Goal: Task Accomplishment & Management: Manage account settings

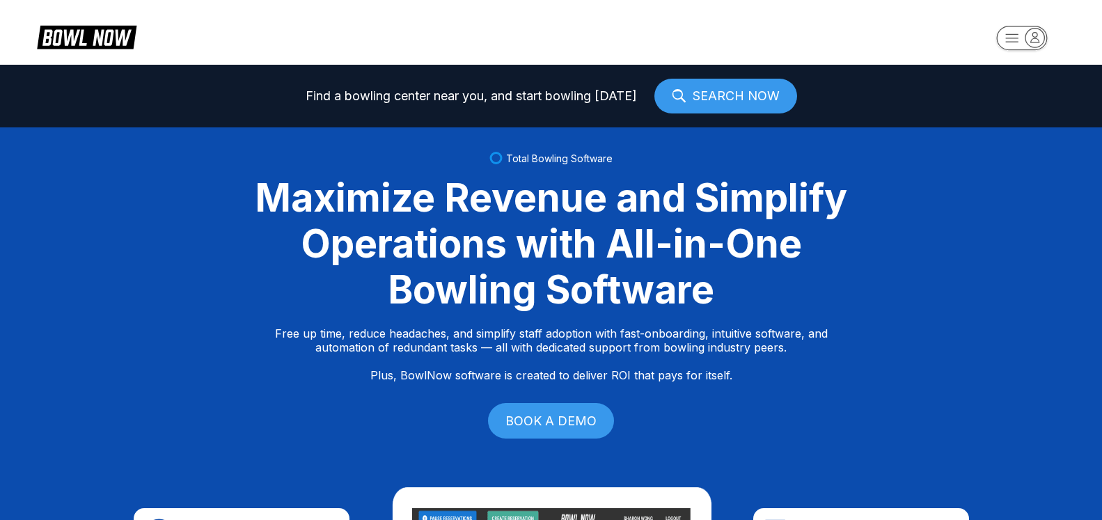
click at [1035, 41] on icon "button" at bounding box center [1035, 37] width 19 height 19
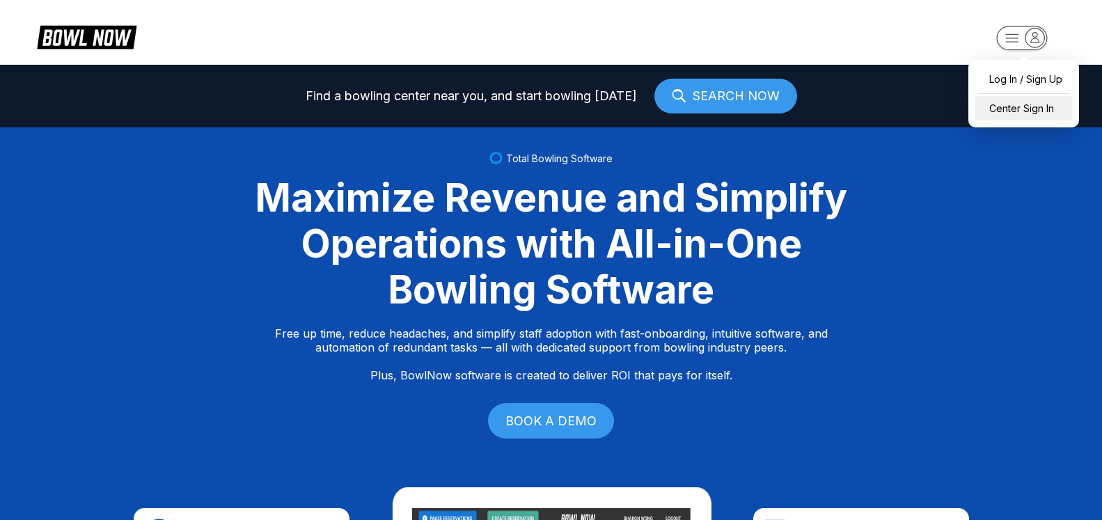
click at [1020, 106] on div "Center Sign In" at bounding box center [1024, 108] width 97 height 24
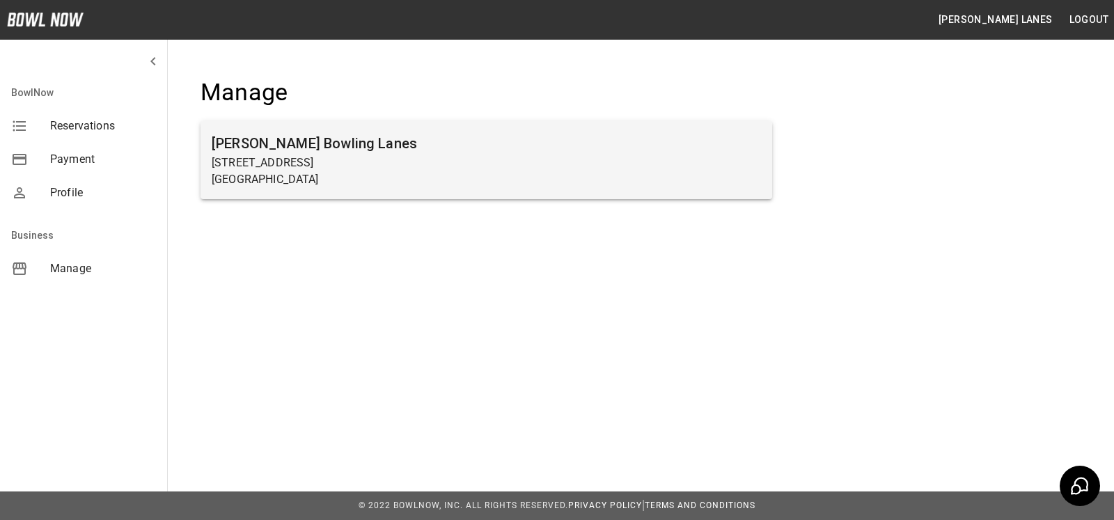
click at [552, 175] on p "[GEOGRAPHIC_DATA]" at bounding box center [486, 179] width 549 height 17
click at [284, 191] on div "[PERSON_NAME] Bowling Lanes [STREET_ADDRESS]" at bounding box center [487, 160] width 572 height 78
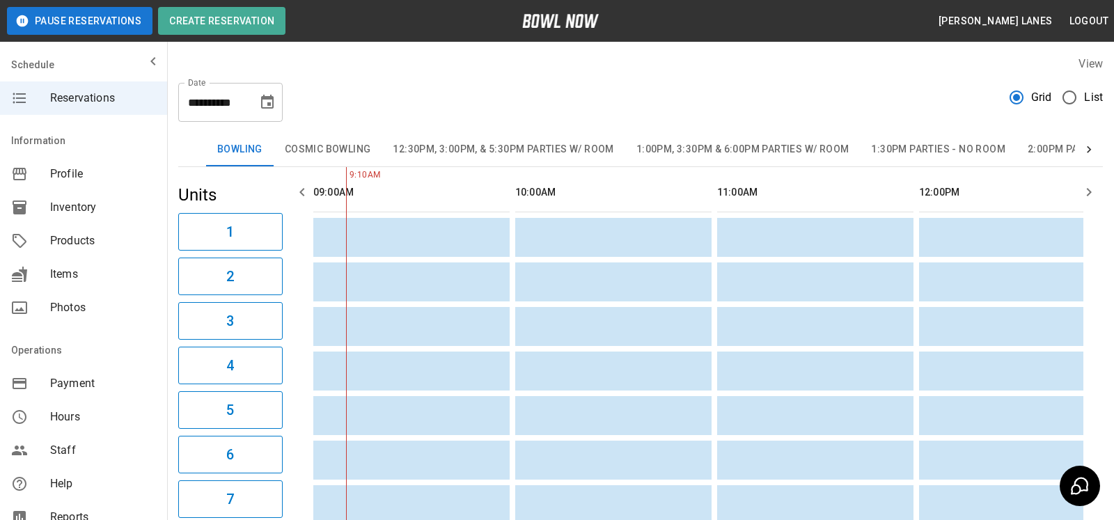
click at [1084, 99] on span "List" at bounding box center [1093, 97] width 19 height 17
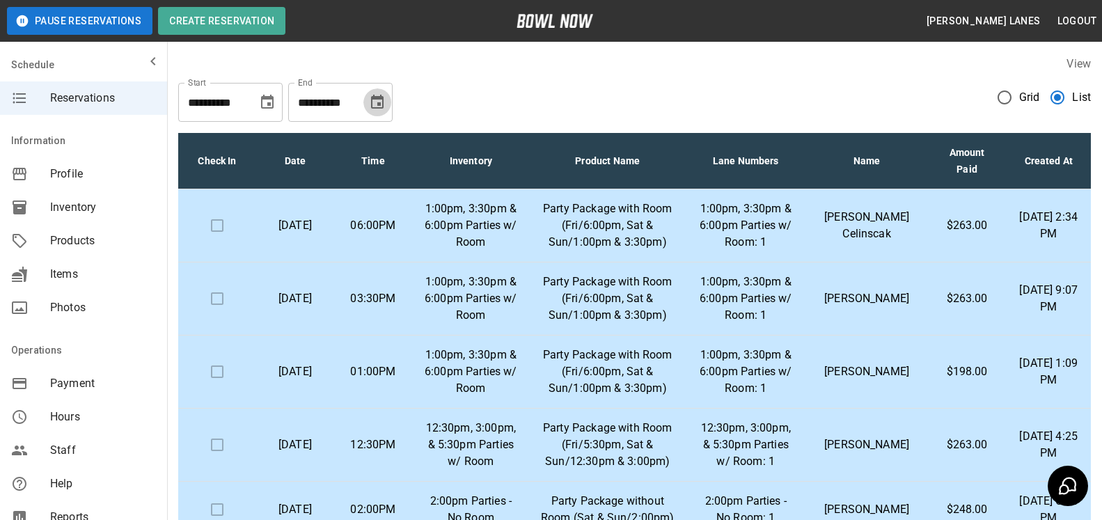
click at [382, 99] on icon "Choose date, selected date is Oct 30, 2025" at bounding box center [377, 102] width 13 height 14
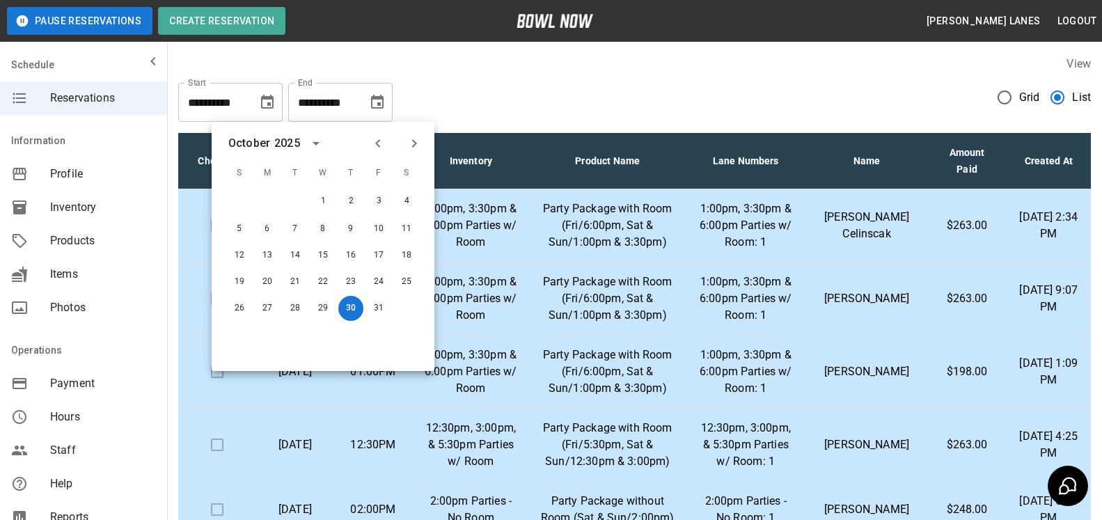
click at [413, 144] on icon "Next month" at bounding box center [414, 143] width 17 height 17
click at [379, 151] on icon "Previous month" at bounding box center [378, 143] width 17 height 17
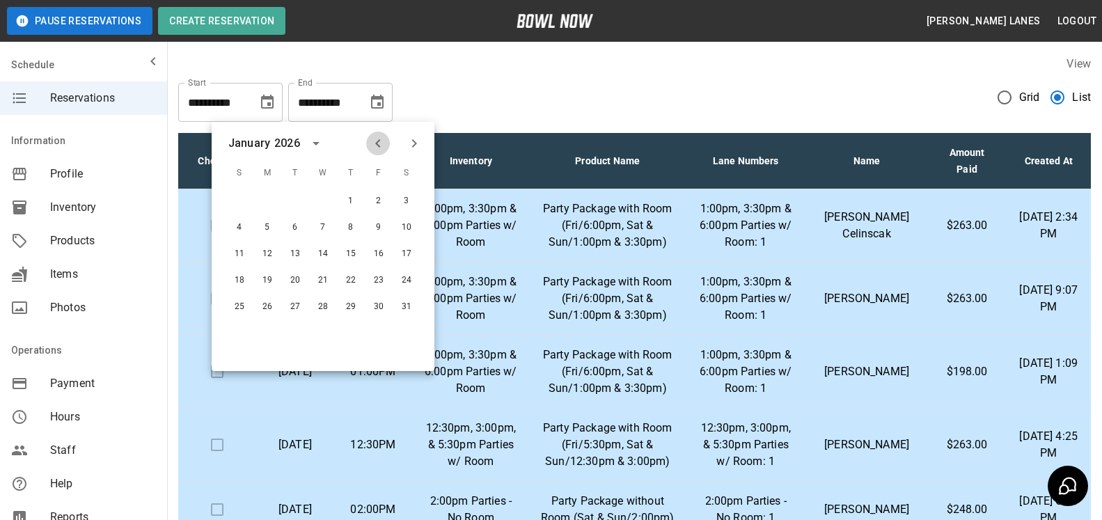
click at [379, 151] on icon "Previous month" at bounding box center [378, 143] width 17 height 17
click at [373, 199] on button "5" at bounding box center [378, 201] width 25 height 25
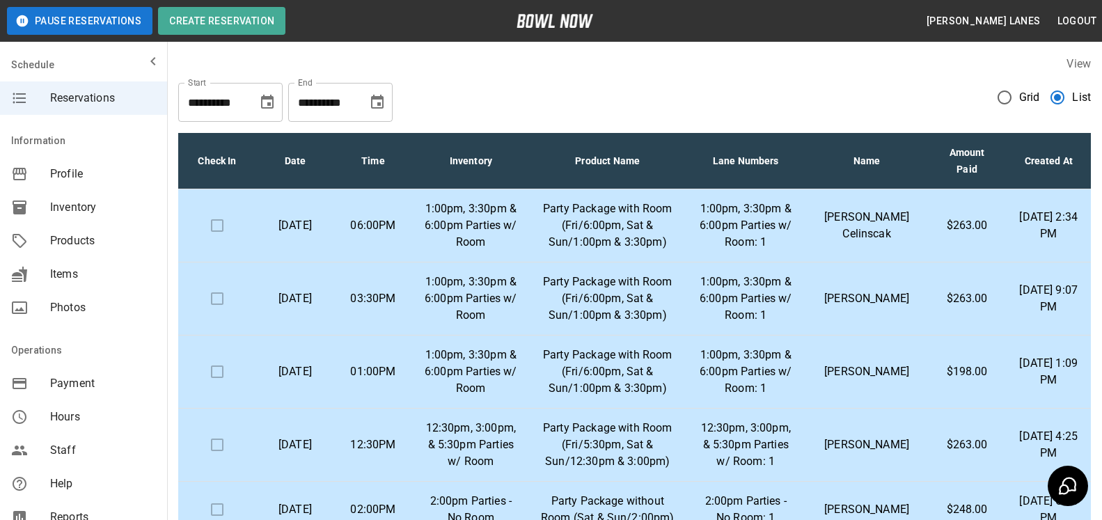
type input "**********"
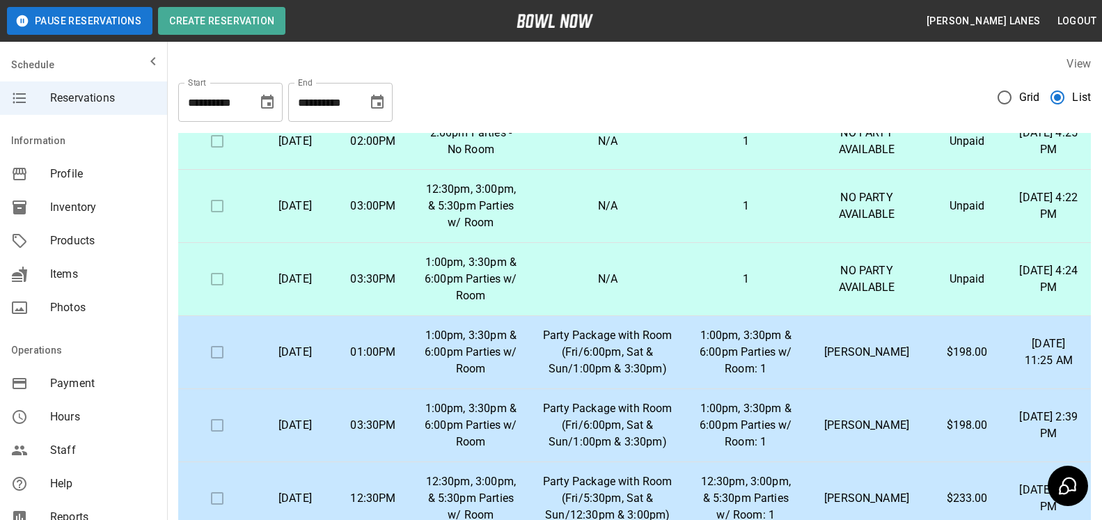
scroll to position [251, 0]
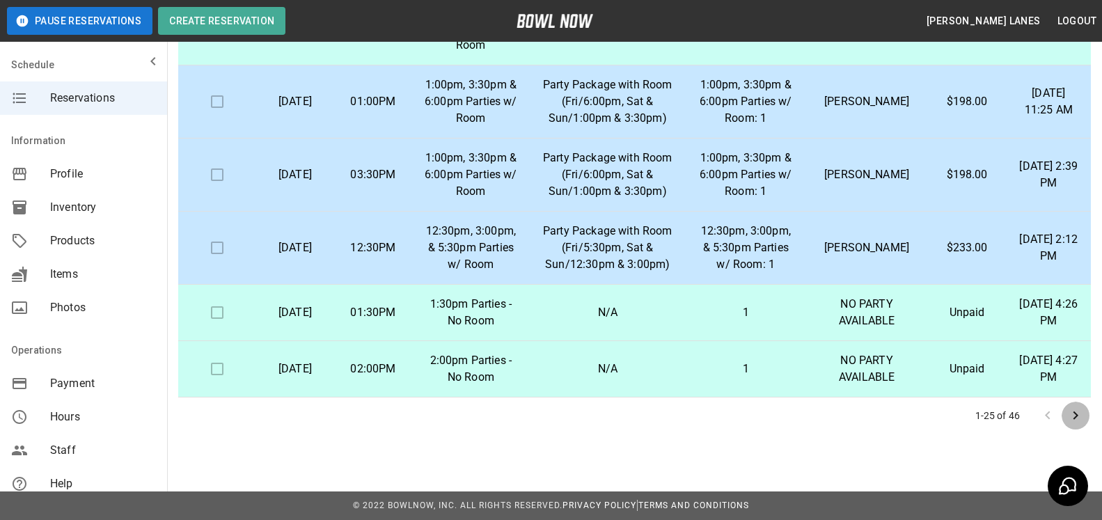
click at [1077, 413] on icon "Go to next page" at bounding box center [1075, 415] width 17 height 17
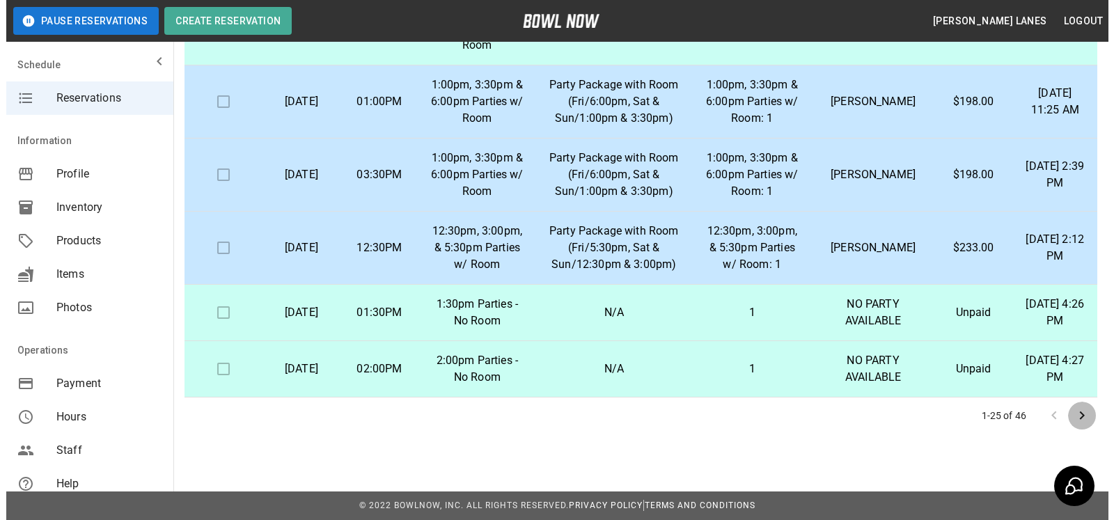
scroll to position [1010, 0]
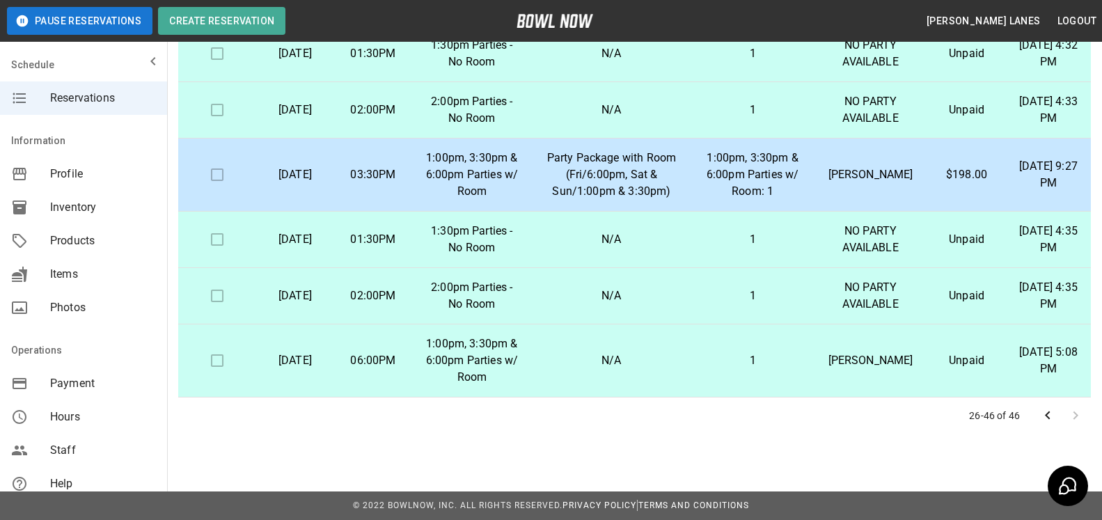
click at [1077, 413] on div at bounding box center [1062, 416] width 56 height 28
click at [766, 366] on p "1" at bounding box center [753, 360] width 100 height 17
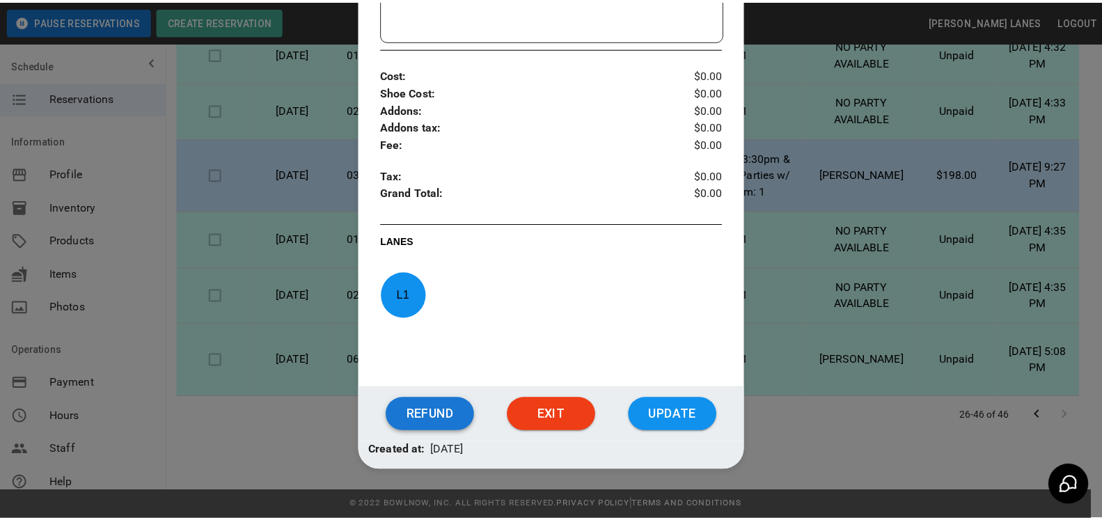
scroll to position [517, 0]
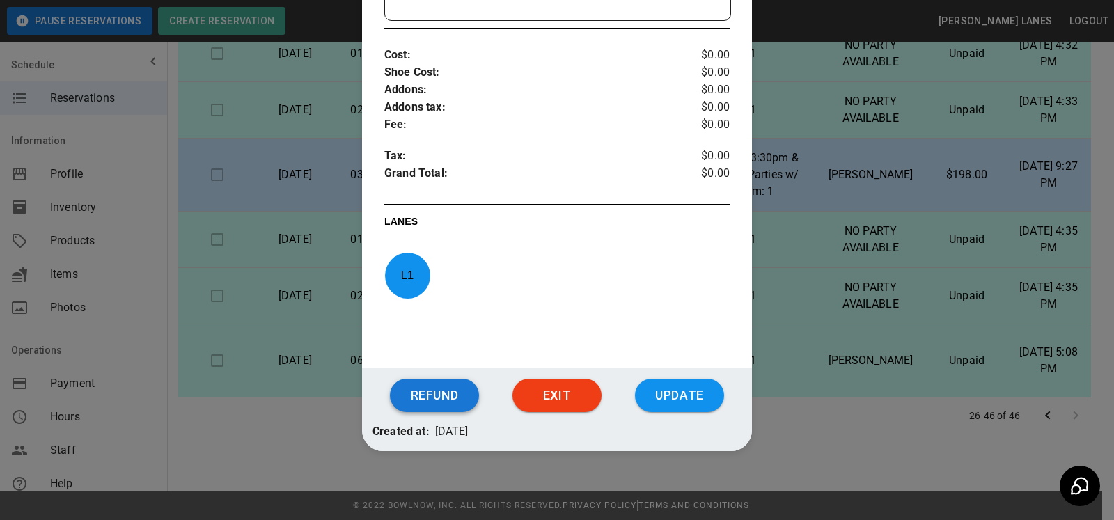
click at [445, 400] on button "Refund" at bounding box center [434, 395] width 89 height 33
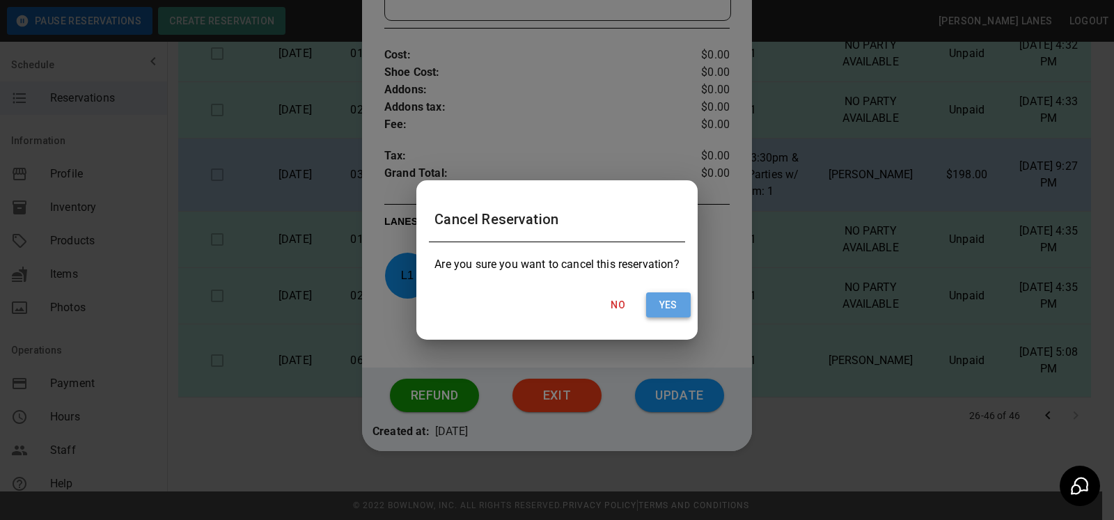
click at [673, 305] on button "Yes" at bounding box center [668, 305] width 45 height 26
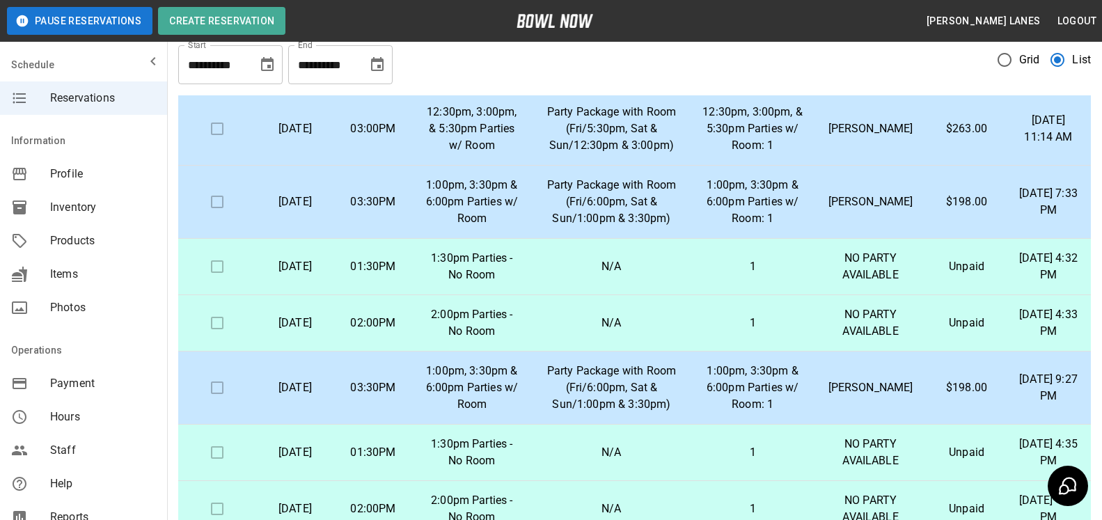
scroll to position [0, 0]
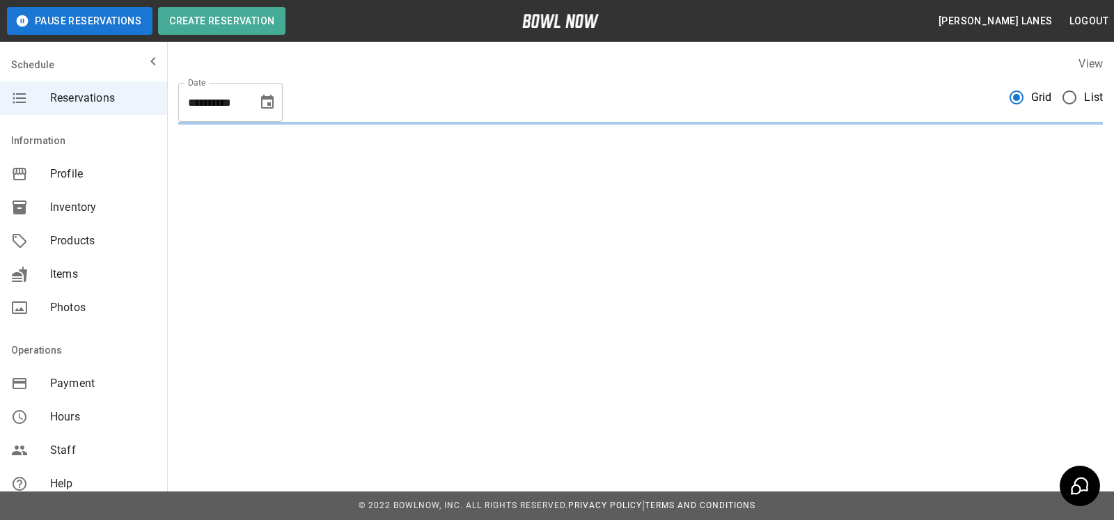
click at [1084, 93] on span "List" at bounding box center [1093, 97] width 19 height 17
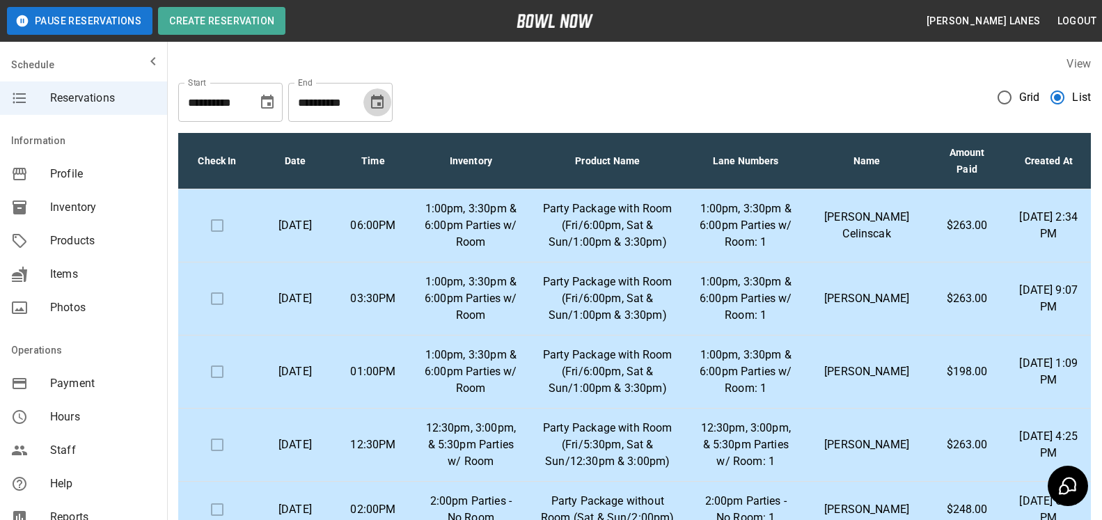
click at [379, 108] on icon "Choose date, selected date is Dec 5, 2025" at bounding box center [377, 102] width 13 height 14
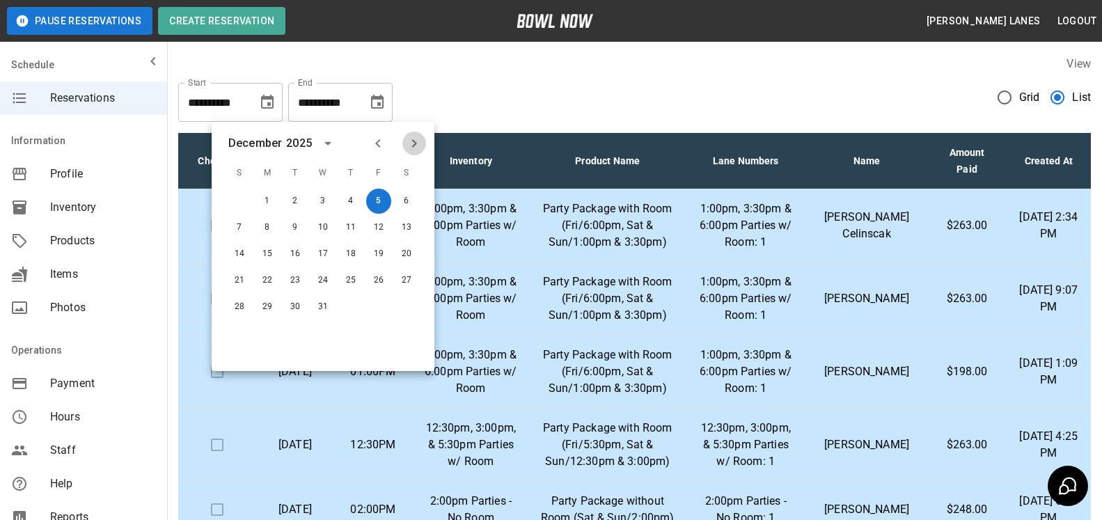
click at [413, 146] on icon "Next month" at bounding box center [414, 143] width 5 height 8
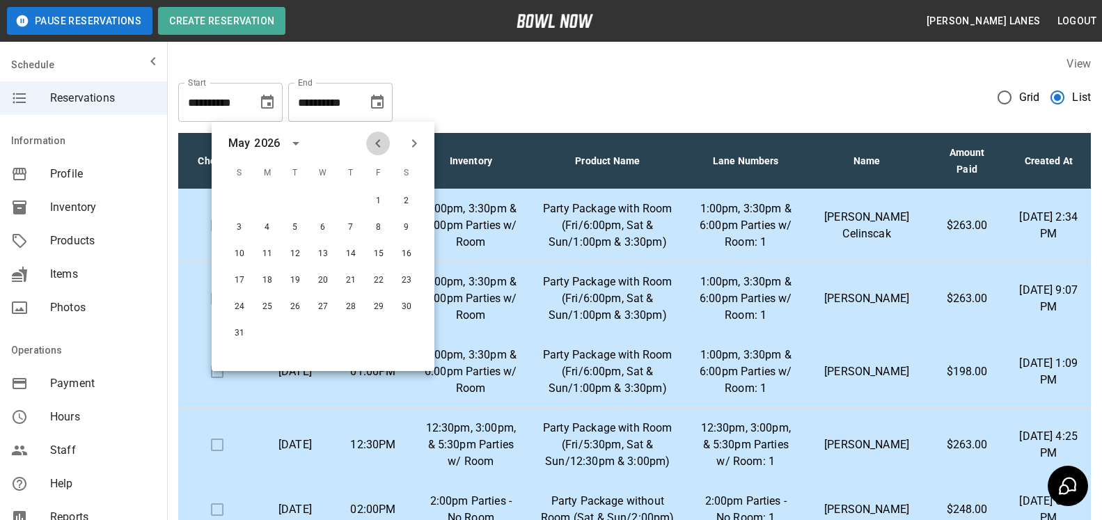
click at [376, 146] on icon "Previous month" at bounding box center [378, 143] width 17 height 17
click at [355, 309] on button "30" at bounding box center [350, 307] width 25 height 25
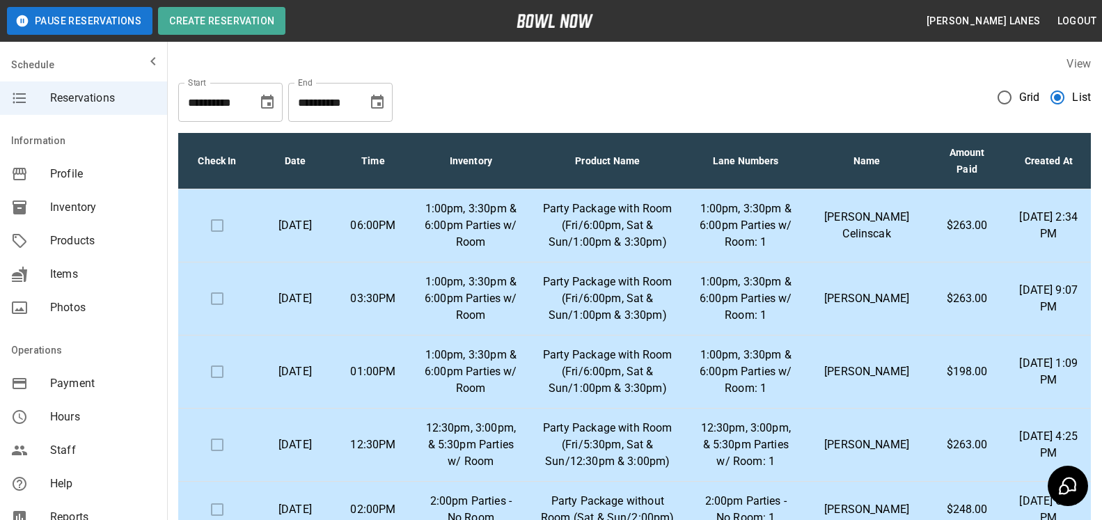
type input "**********"
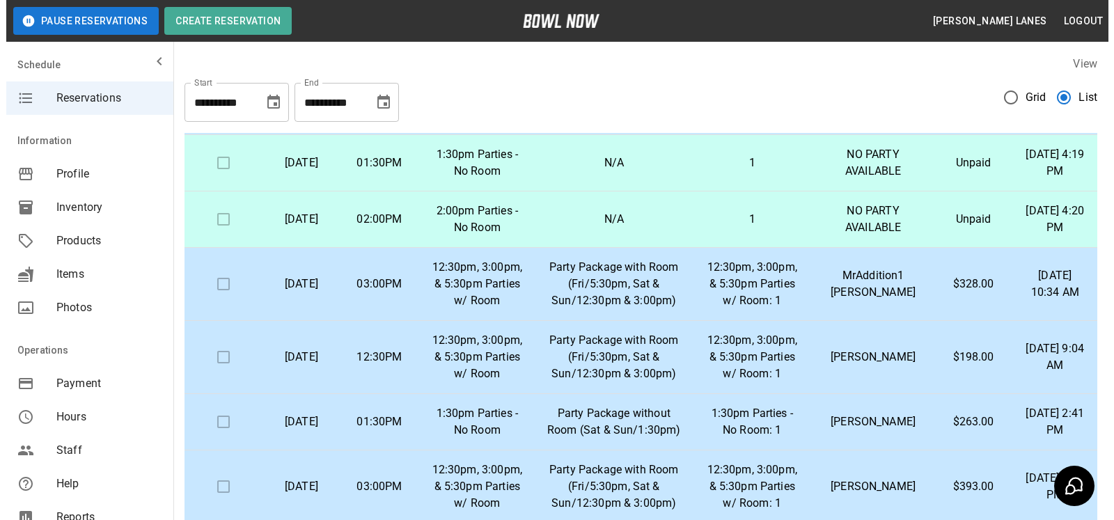
scroll to position [568, 0]
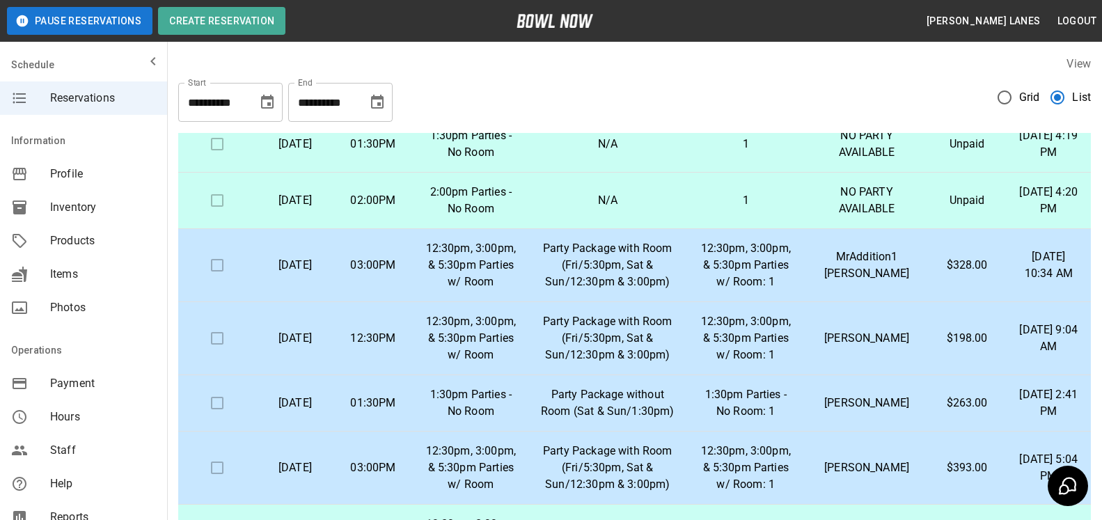
click at [881, 347] on p "[PERSON_NAME]" at bounding box center [867, 338] width 100 height 17
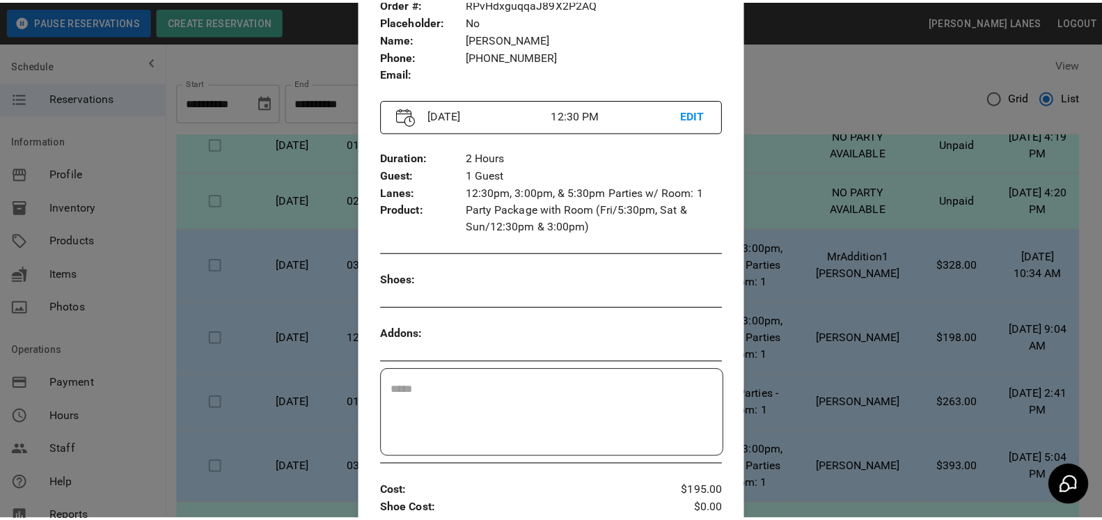
scroll to position [93, 0]
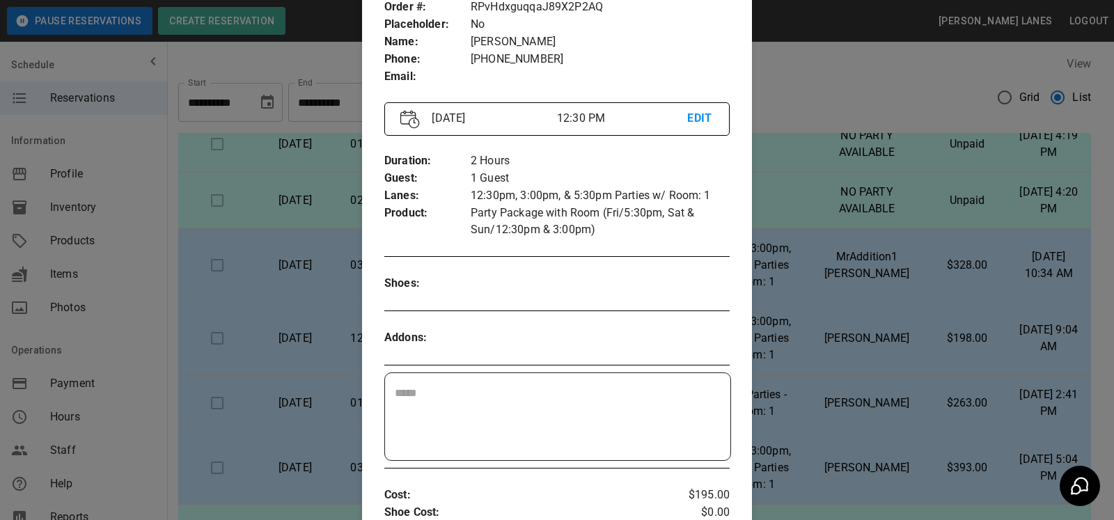
click at [930, 397] on div at bounding box center [557, 260] width 1114 height 520
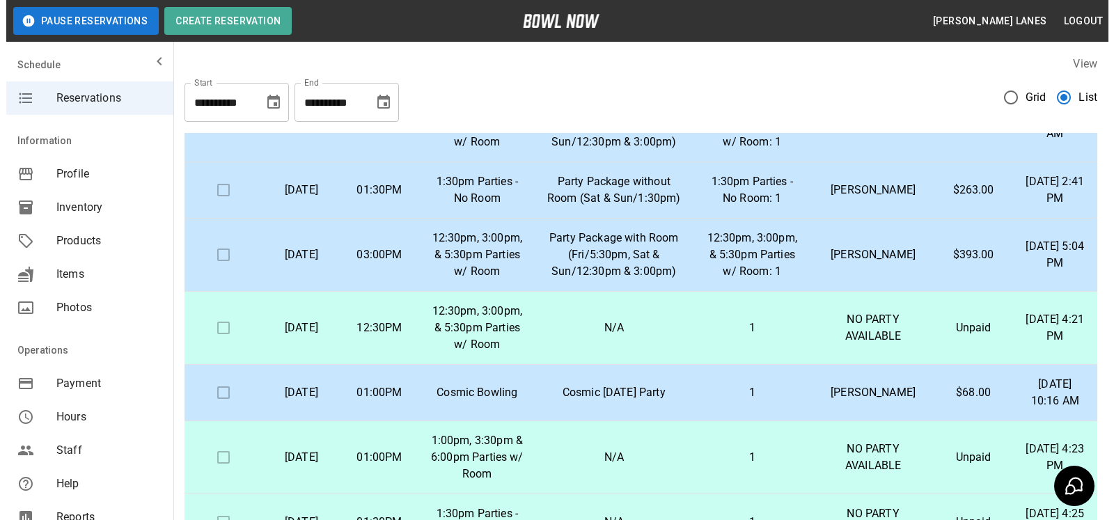
scroll to position [852, 0]
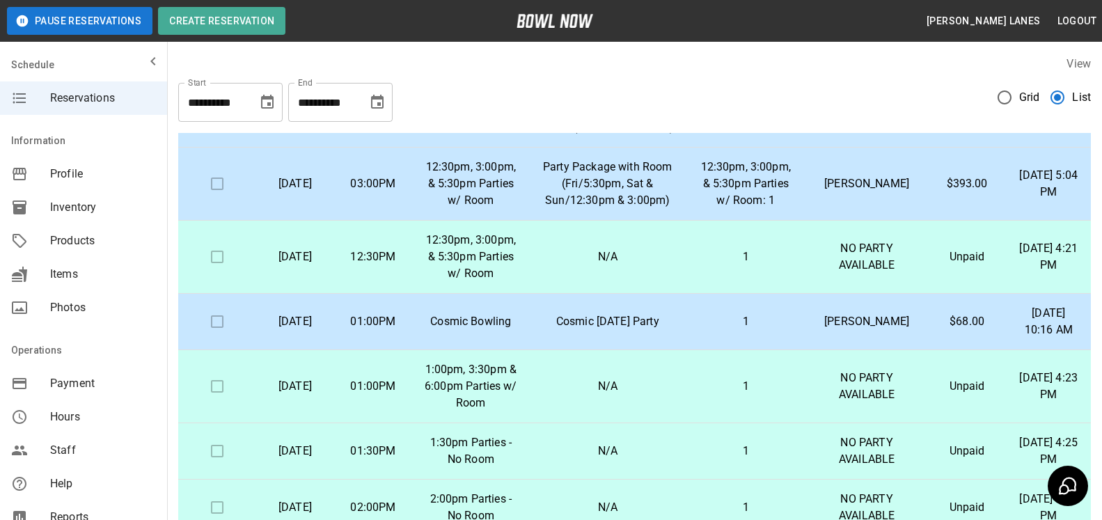
click at [929, 341] on td "$68.00" at bounding box center [967, 322] width 79 height 56
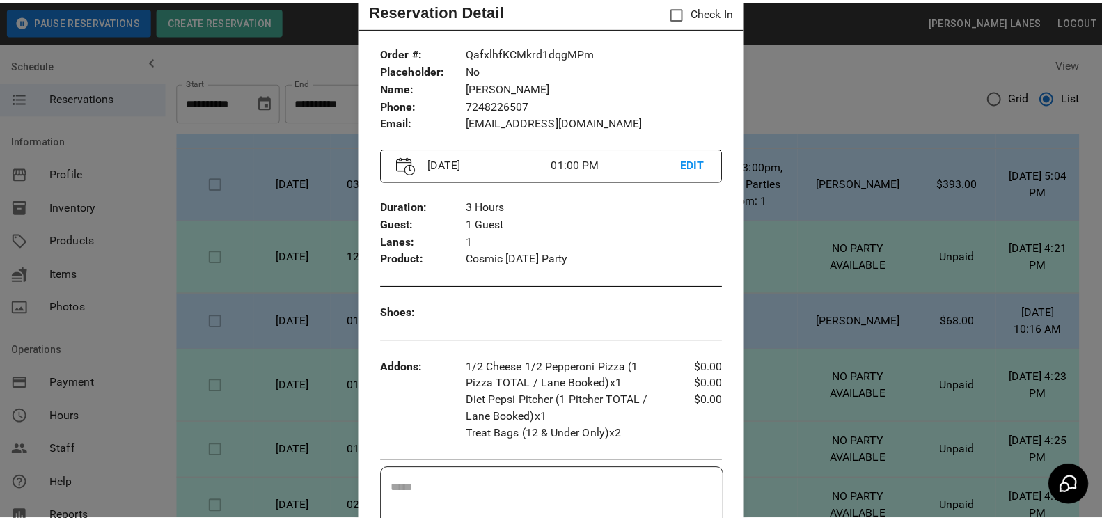
scroll to position [71, 0]
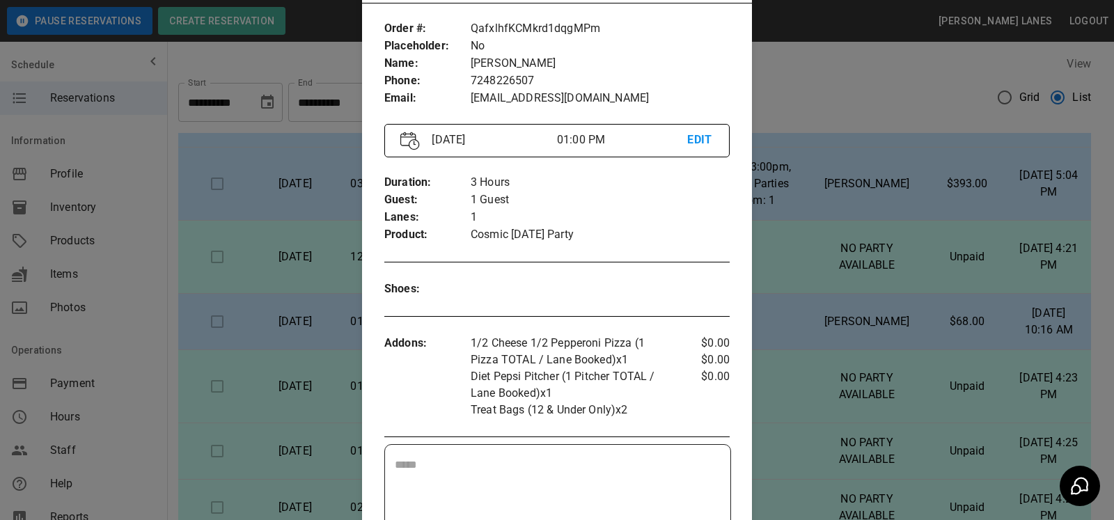
click at [917, 322] on div at bounding box center [557, 260] width 1114 height 520
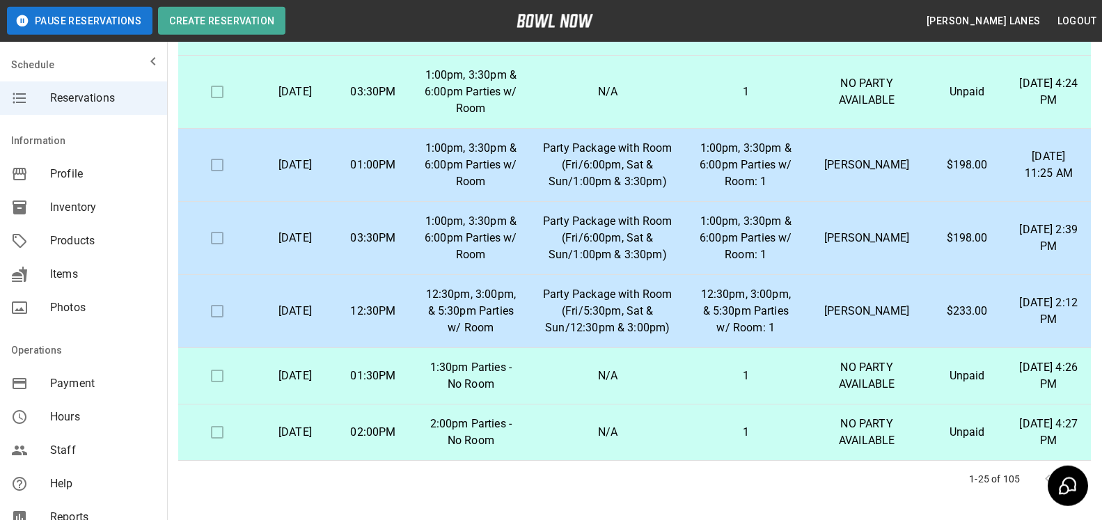
scroll to position [213, 0]
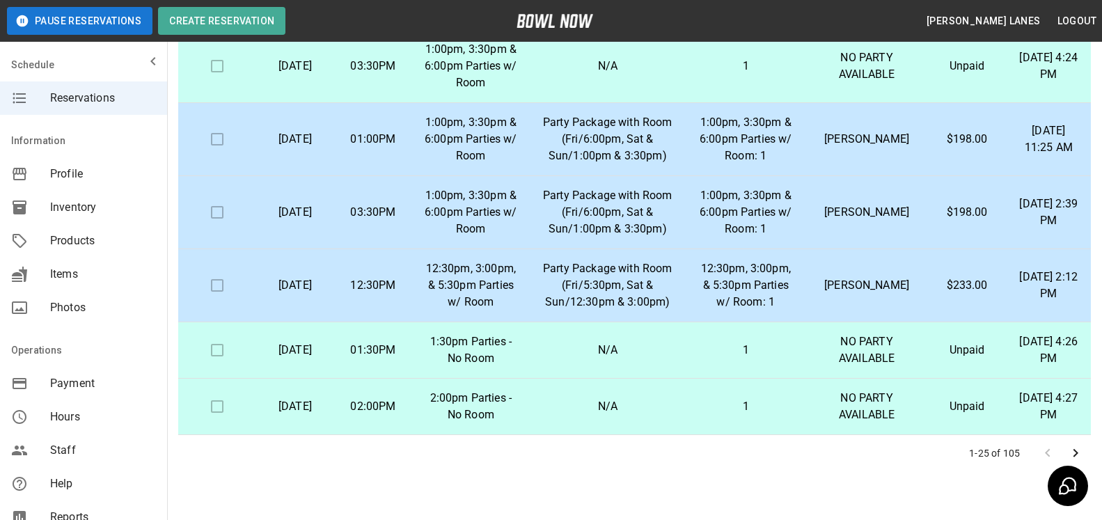
click at [1076, 451] on icon "Go to next page" at bounding box center [1075, 453] width 17 height 17
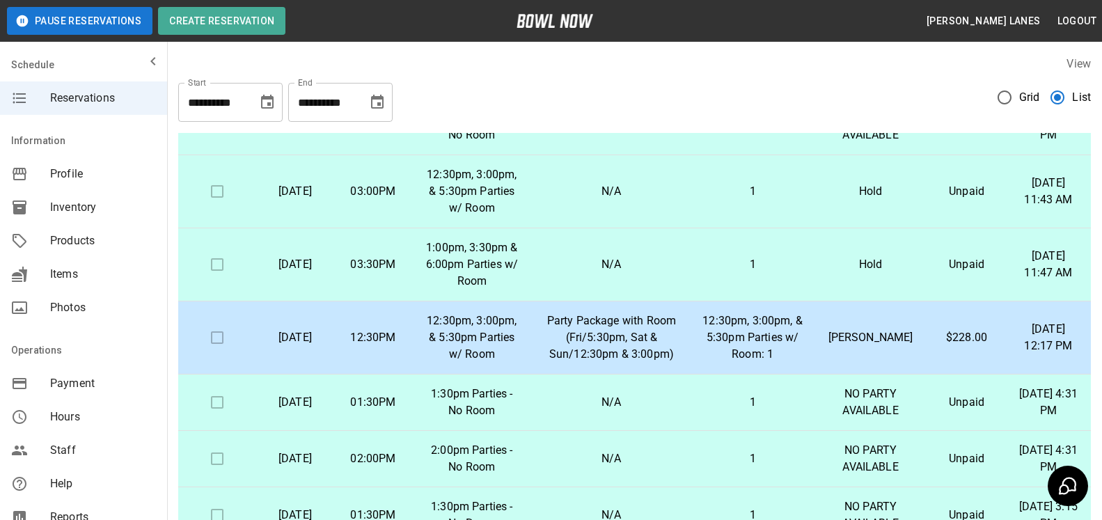
scroll to position [426, 0]
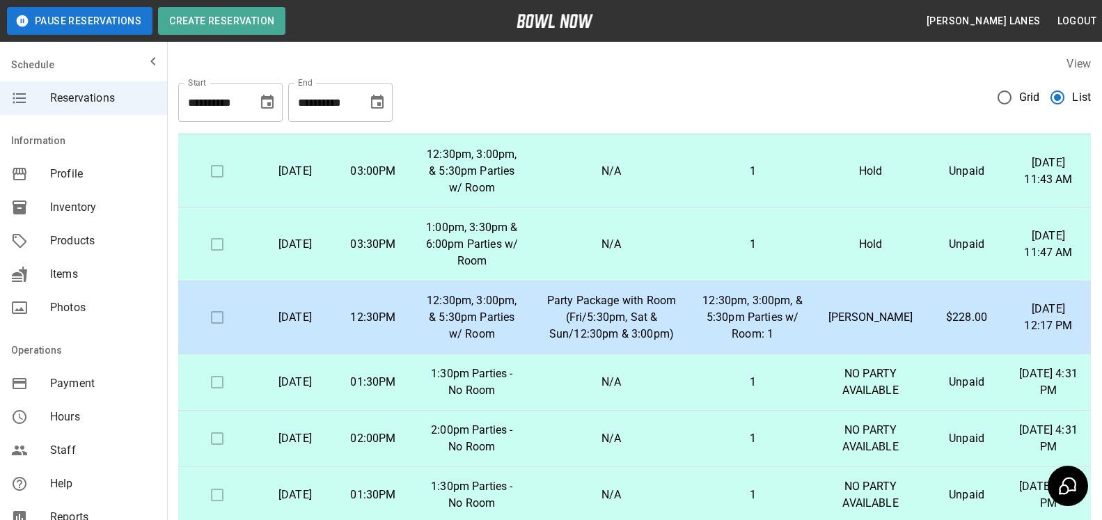
click at [751, 309] on p "12:30pm, 3:00pm, & 5:30pm Parties w/ Room: 1" at bounding box center [753, 317] width 100 height 50
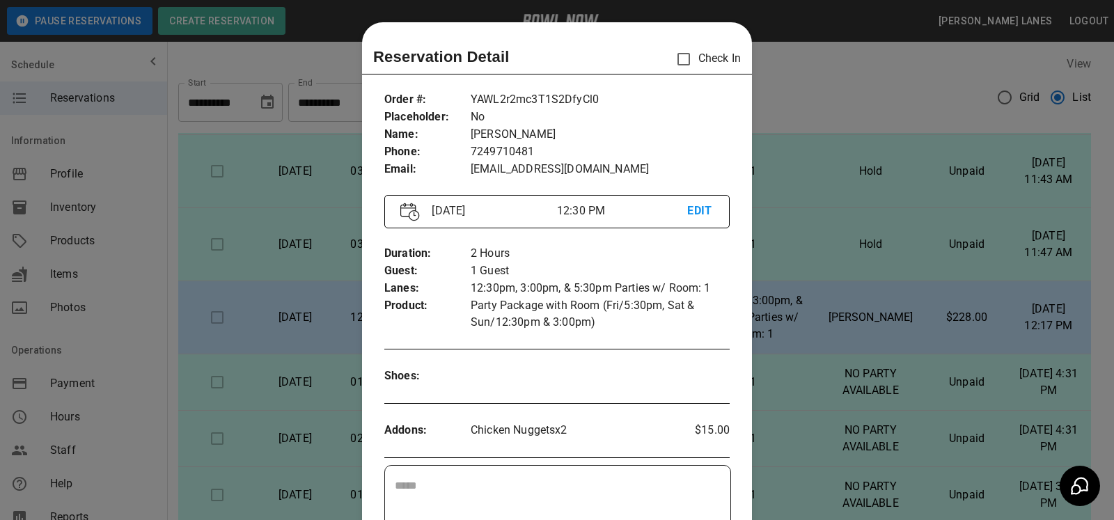
click at [821, 345] on div at bounding box center [557, 260] width 1114 height 520
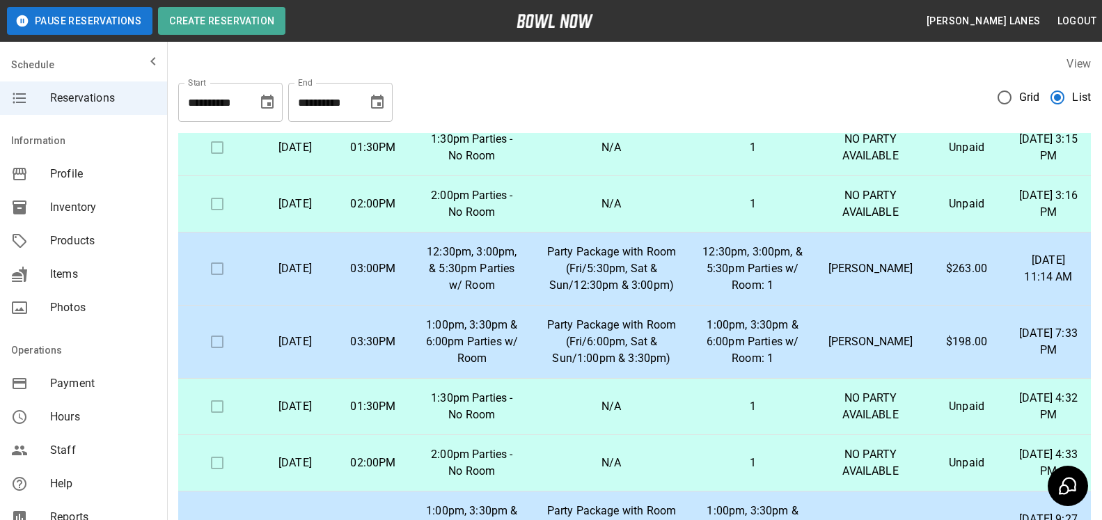
scroll to position [852, 0]
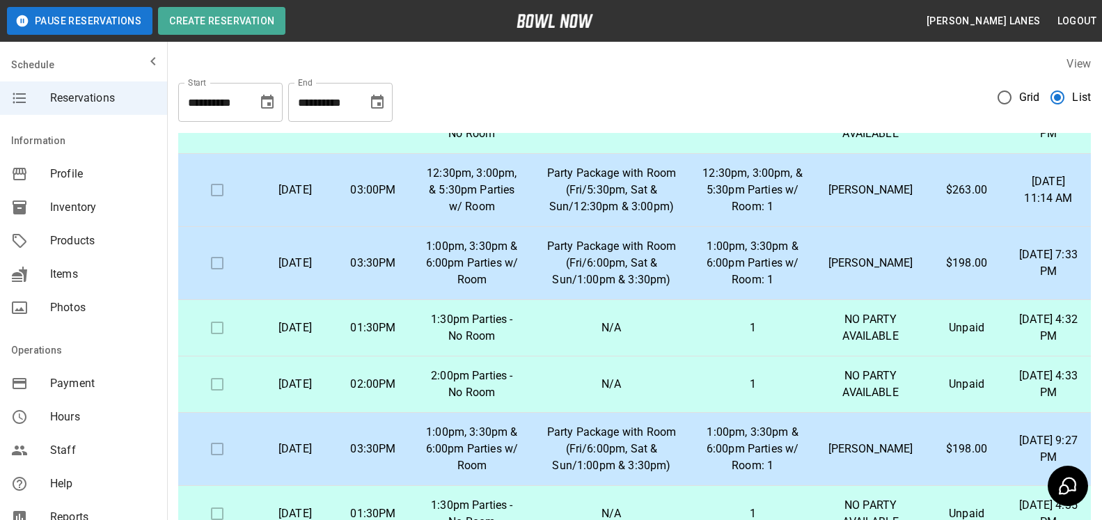
click at [870, 272] on p "[PERSON_NAME]" at bounding box center [870, 263] width 91 height 17
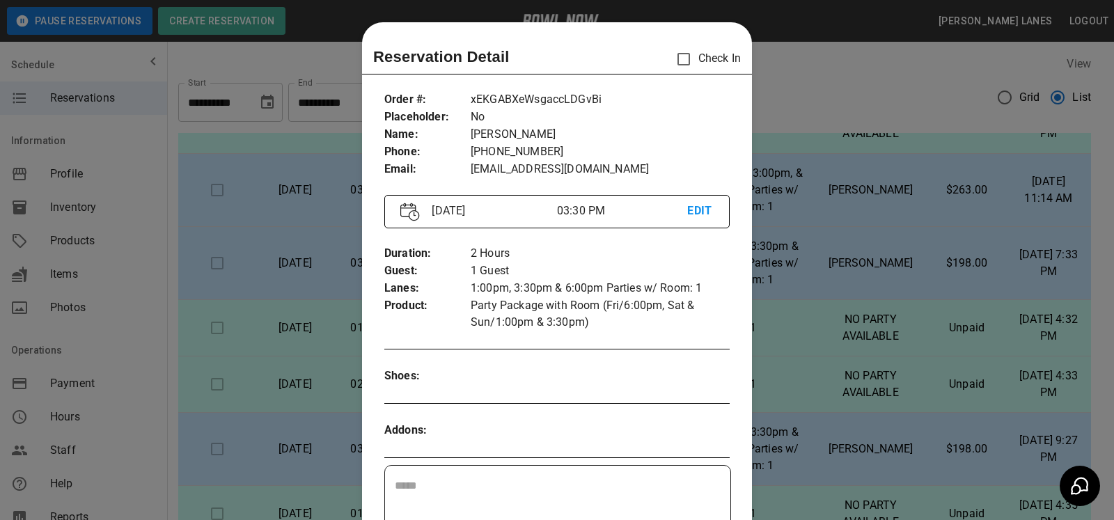
click at [960, 316] on div at bounding box center [557, 260] width 1114 height 520
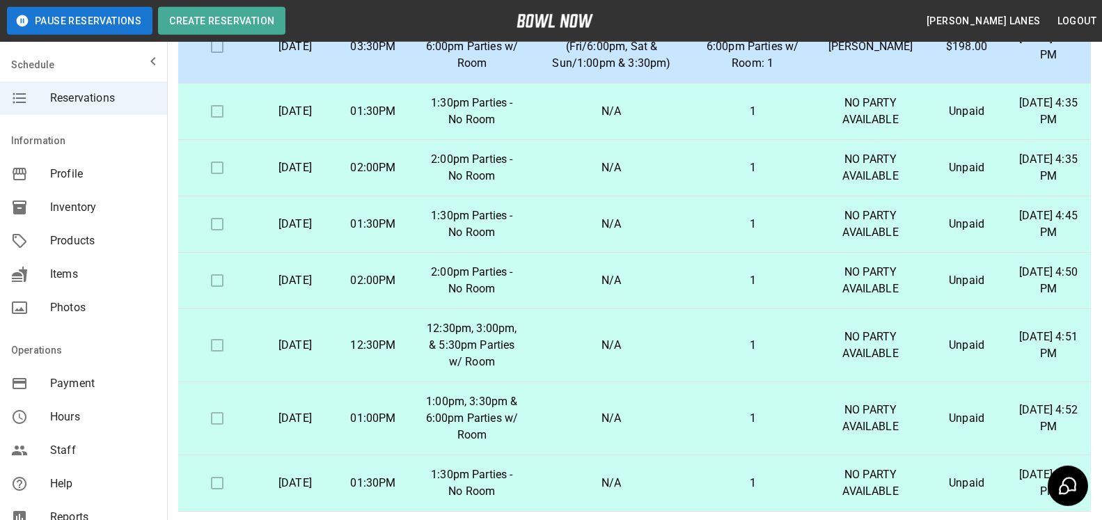
scroll to position [251, 0]
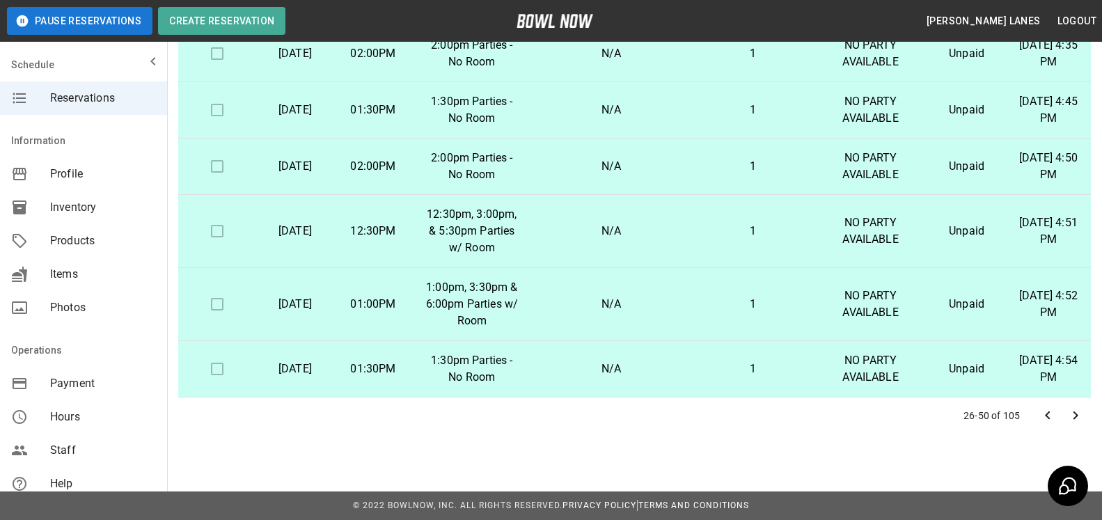
drag, startPoint x: 1077, startPoint y: 409, endPoint x: 1015, endPoint y: 369, distance: 74.6
click at [1076, 410] on icon "Go to next page" at bounding box center [1075, 415] width 17 height 17
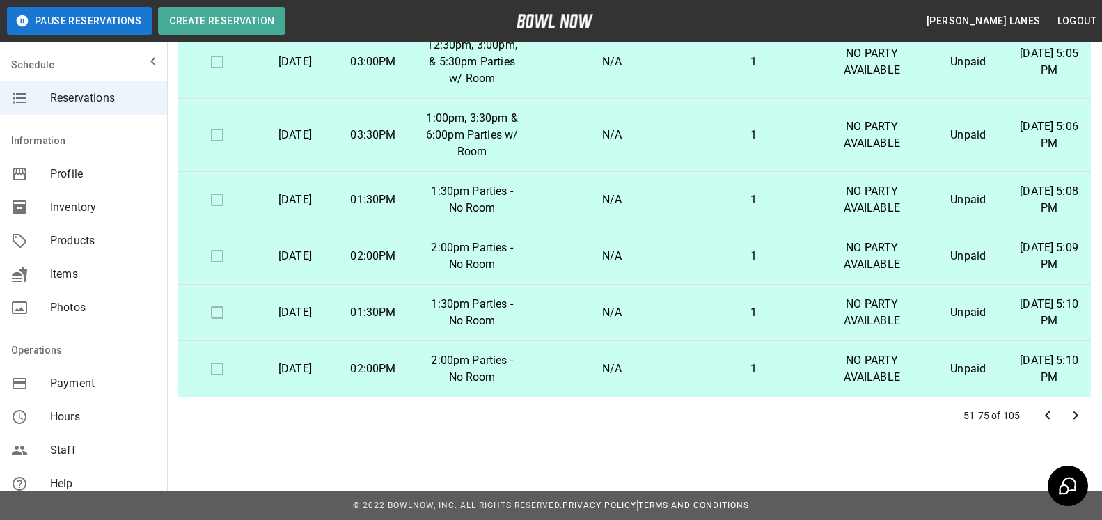
click at [1072, 416] on icon "Go to next page" at bounding box center [1075, 415] width 17 height 17
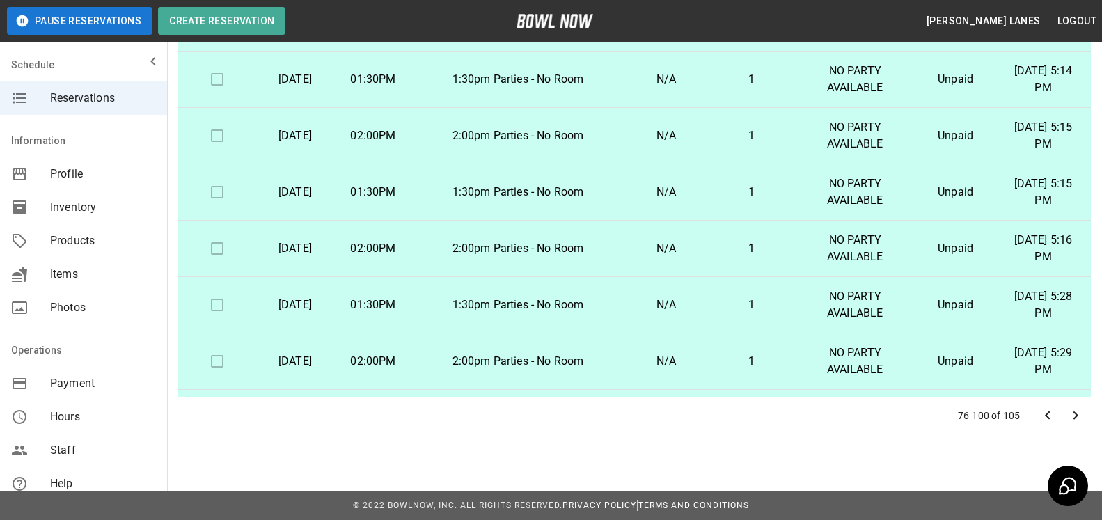
click at [1078, 411] on icon "Go to next page" at bounding box center [1075, 415] width 17 height 17
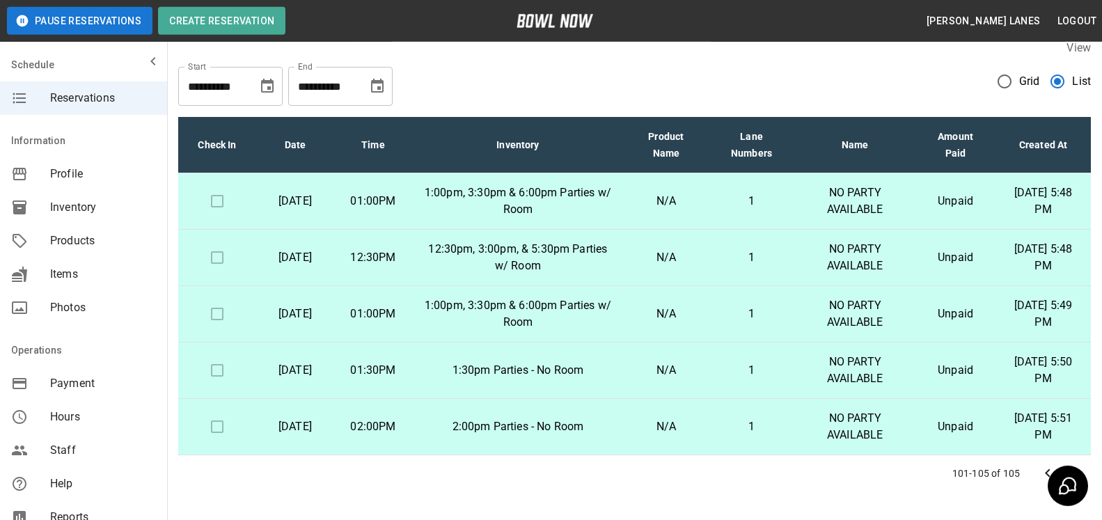
scroll to position [0, 0]
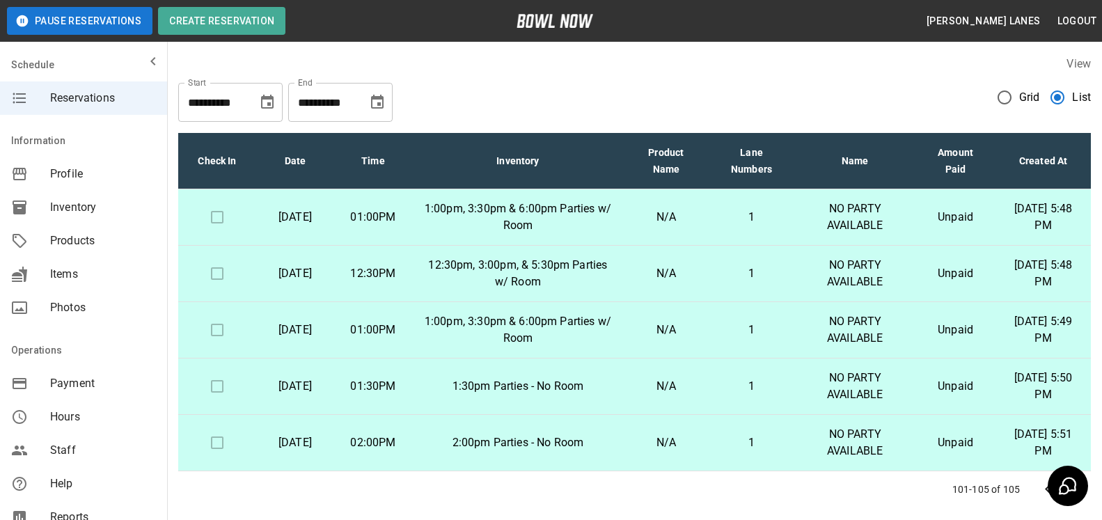
click at [1026, 106] on label "Grid" at bounding box center [1015, 97] width 50 height 29
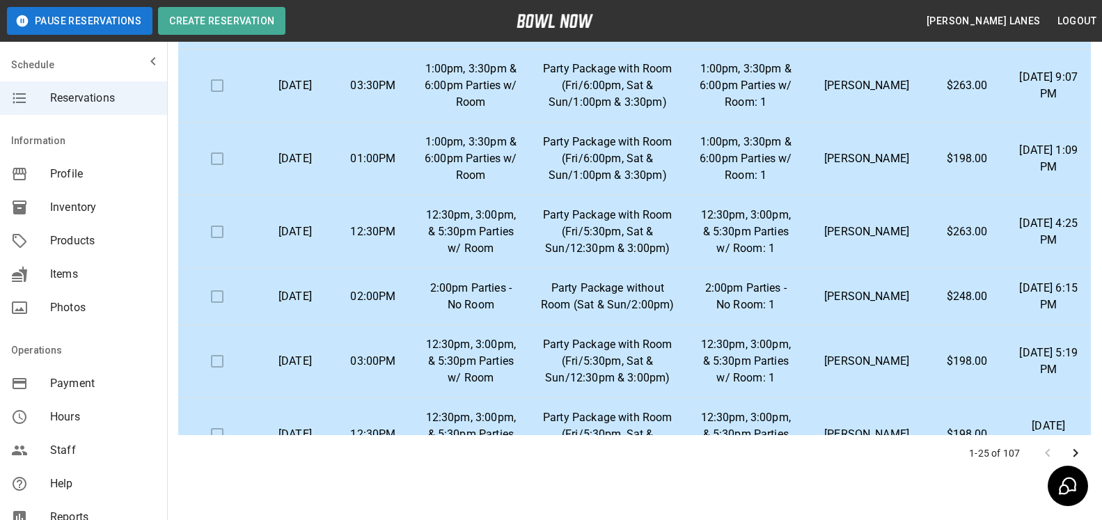
scroll to position [251, 0]
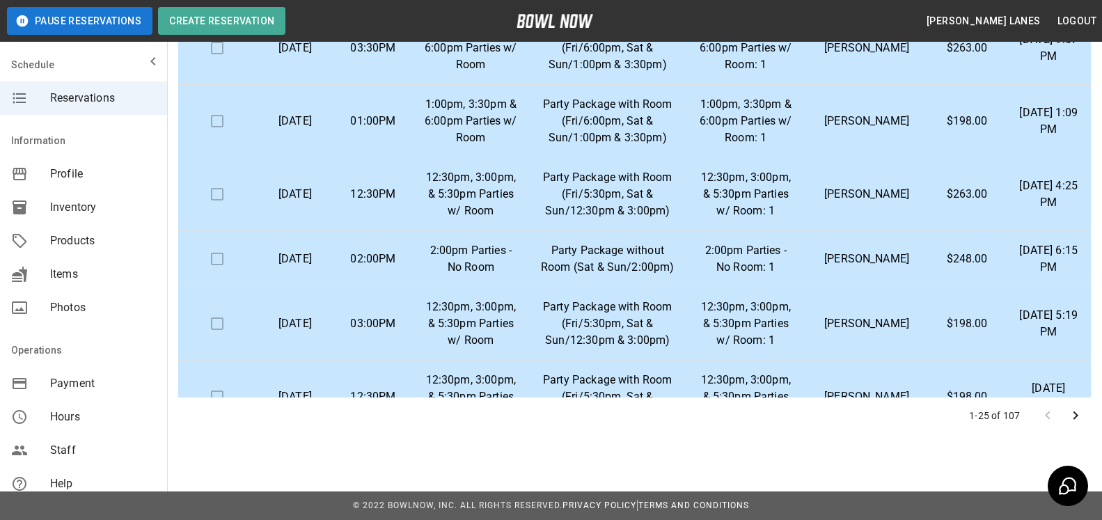
click at [1072, 411] on icon "Go to next page" at bounding box center [1075, 415] width 17 height 17
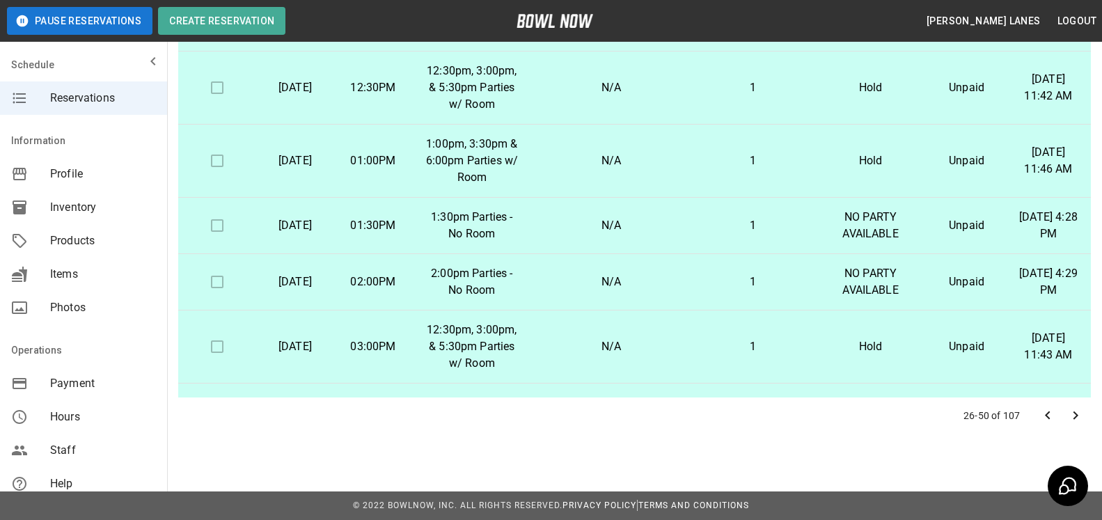
click at [1072, 411] on icon "Go to next page" at bounding box center [1075, 415] width 17 height 17
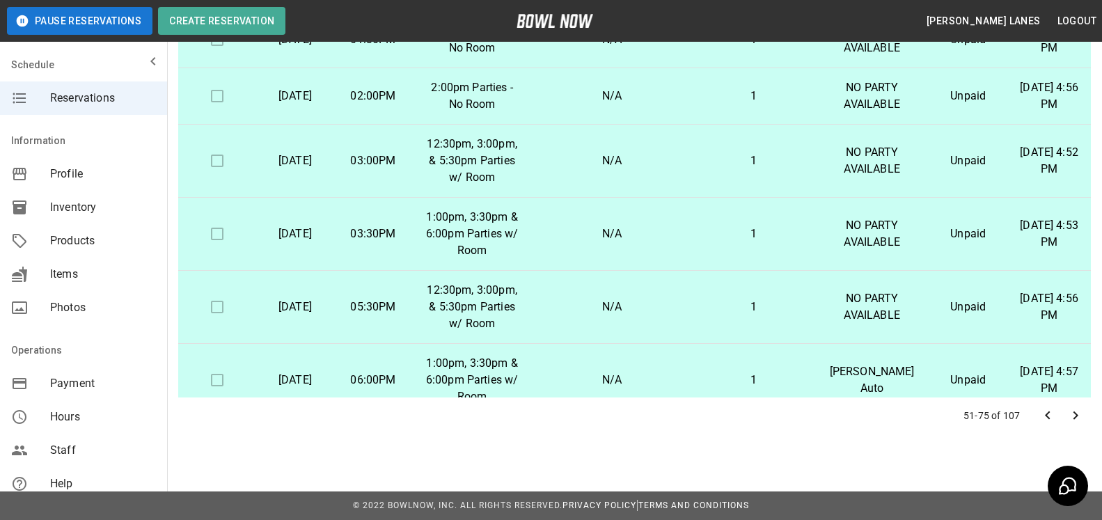
click at [1072, 411] on icon "Go to next page" at bounding box center [1075, 415] width 17 height 17
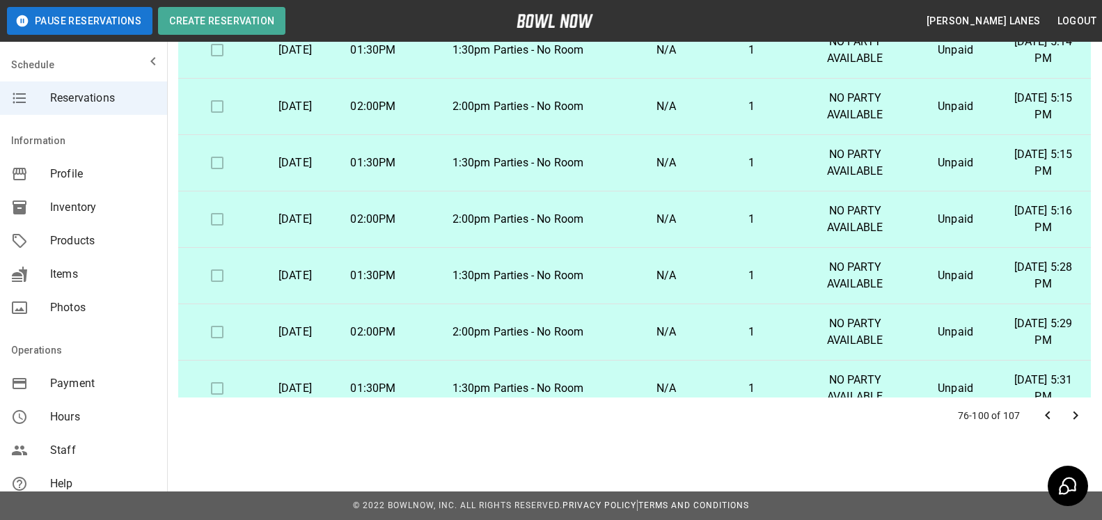
scroll to position [0, 0]
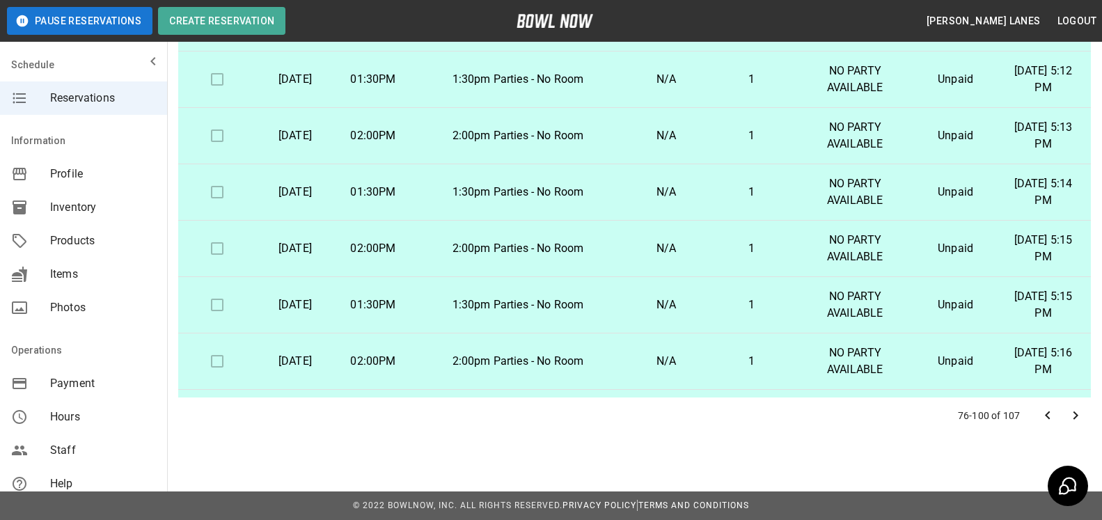
click at [1046, 413] on icon "Go to previous page" at bounding box center [1048, 415] width 17 height 17
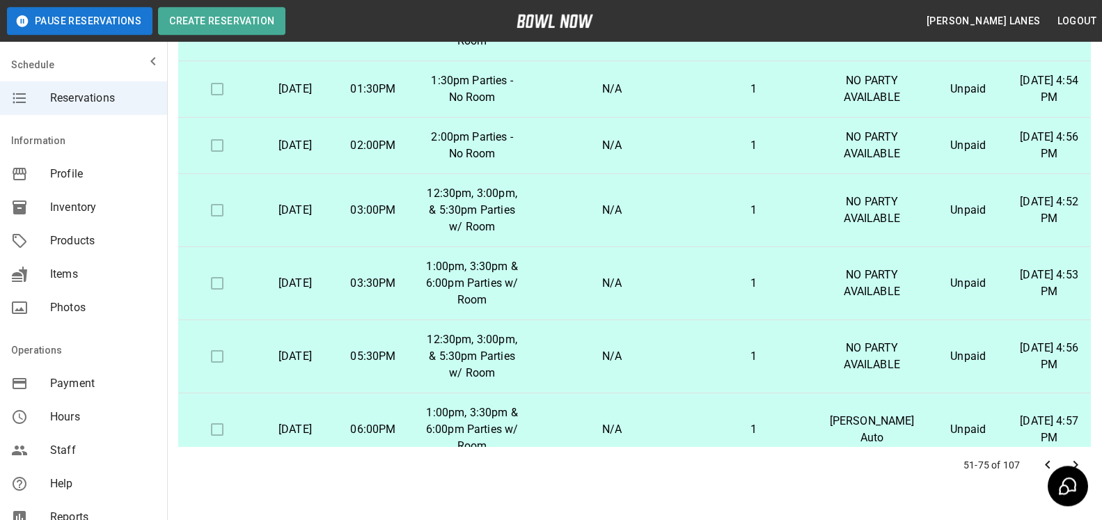
scroll to position [251, 0]
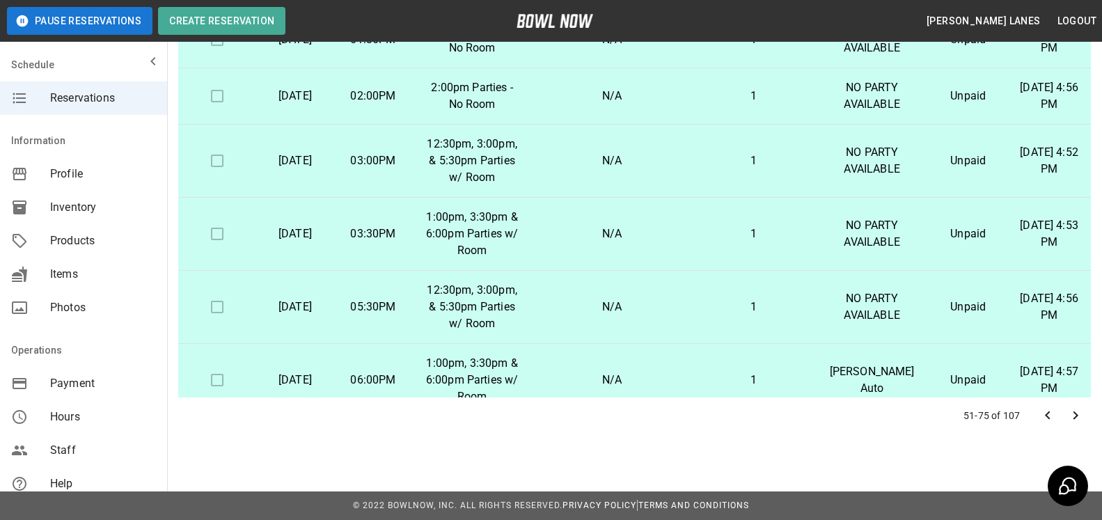
click at [1040, 410] on icon "Go to previous page" at bounding box center [1048, 415] width 17 height 17
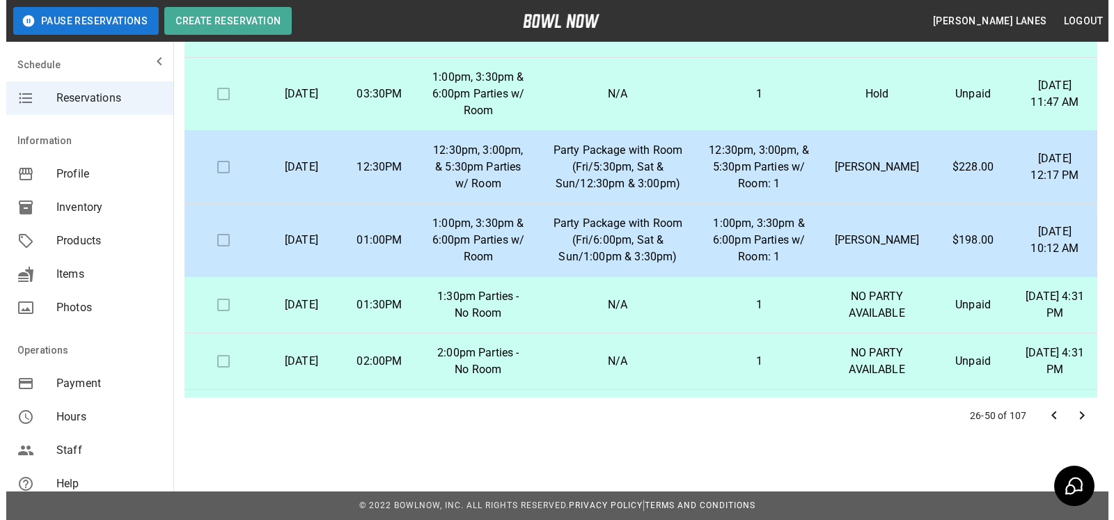
scroll to position [284, 0]
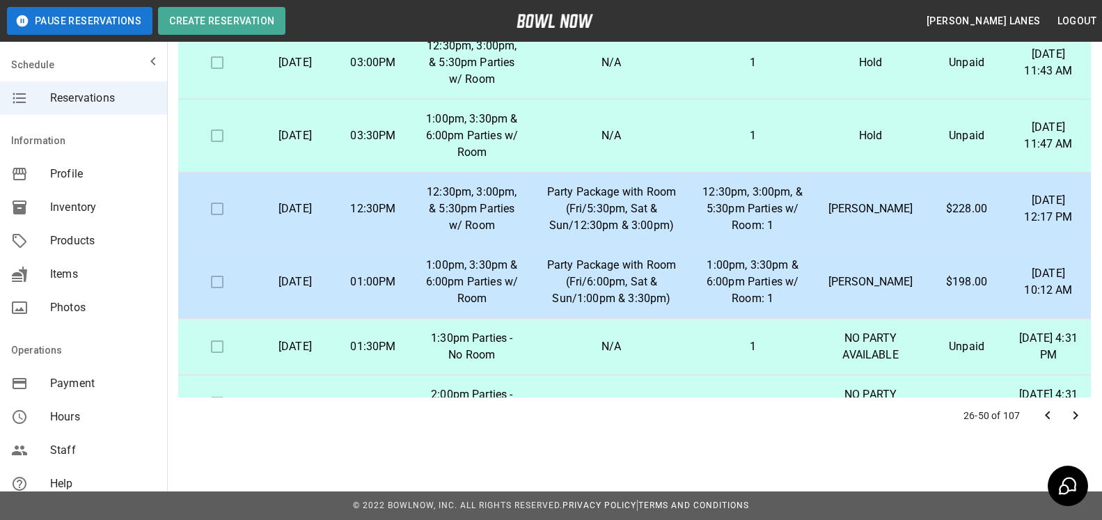
click at [758, 282] on p "1:00pm, 3:30pm & 6:00pm Parties w/ Room: 1" at bounding box center [753, 282] width 100 height 50
